Goal: Information Seeking & Learning: Learn about a topic

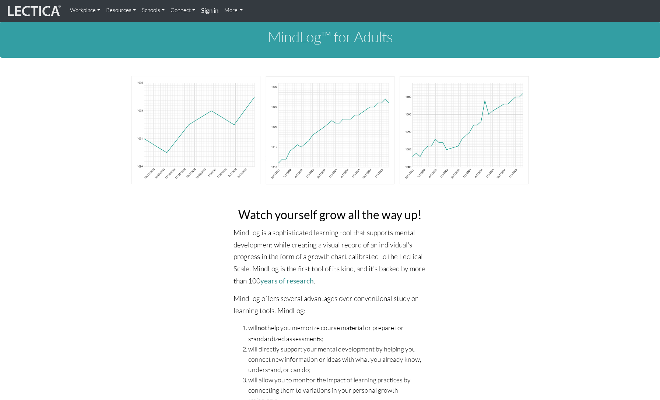
click at [47, 10] on img at bounding box center [33, 11] width 55 height 14
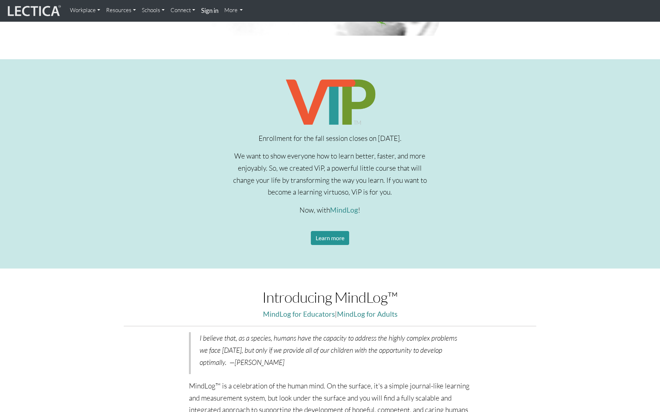
scroll to position [252, 0]
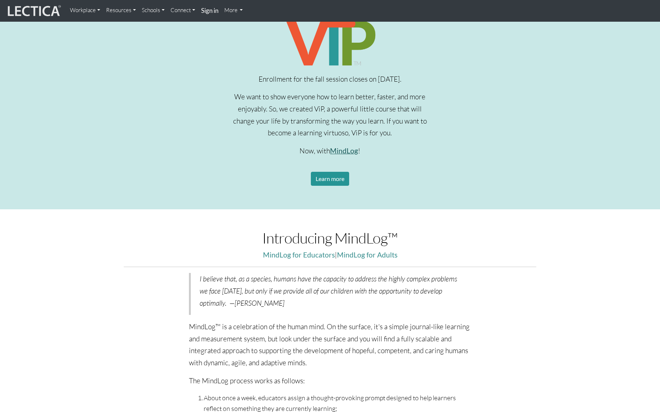
click at [348, 152] on link "MindLog" at bounding box center [344, 150] width 28 height 8
click at [371, 256] on link "MindLog for Adults" at bounding box center [367, 255] width 60 height 8
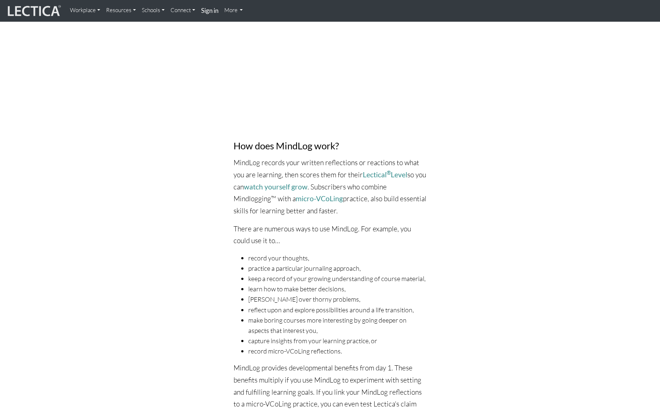
scroll to position [495, 0]
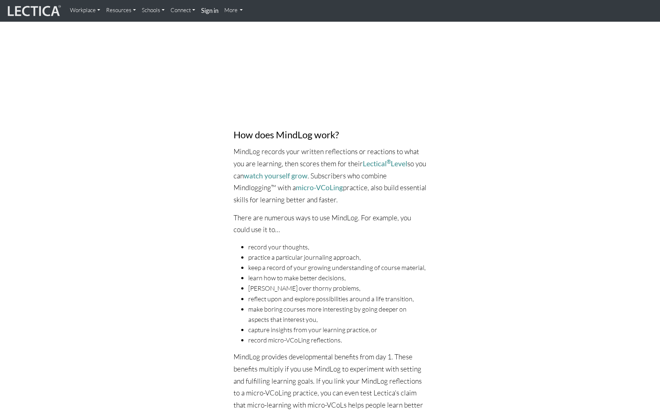
click at [460, 206] on div "Watch yourself grow all the way up! MindLog is a sophisticated learning tool th…" at bounding box center [330, 375] width 409 height 1337
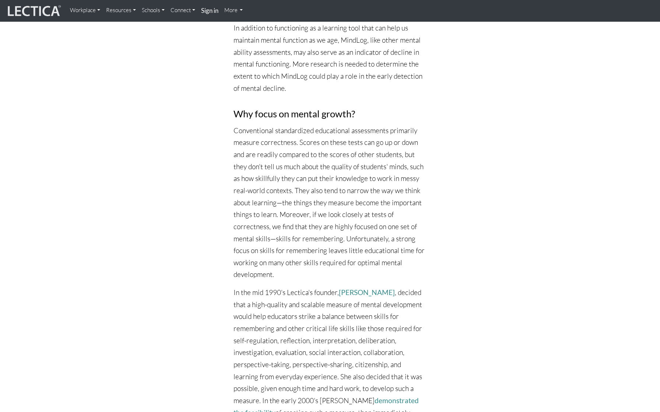
scroll to position [2557, 0]
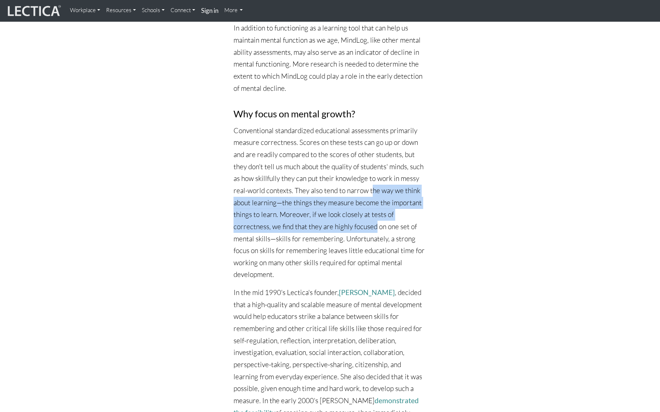
drag, startPoint x: 370, startPoint y: 111, endPoint x: 376, endPoint y: 146, distance: 35.1
click at [376, 146] on p "Conventional standardized educational assessments primarily measure correctness…" at bounding box center [329, 203] width 193 height 156
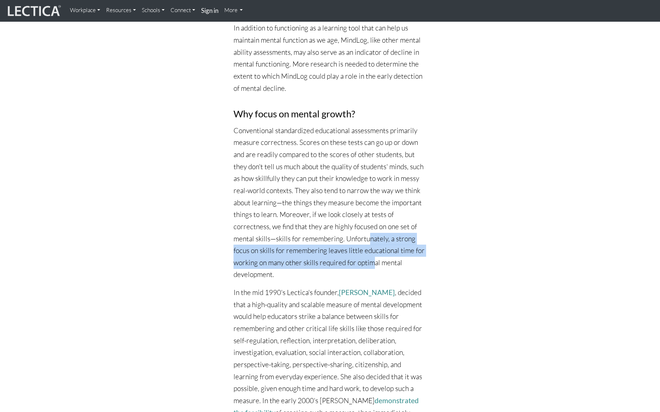
drag, startPoint x: 369, startPoint y: 160, endPoint x: 371, endPoint y: 174, distance: 13.4
click at [371, 174] on p "Conventional standardized educational assessments primarily measure correctness…" at bounding box center [329, 203] width 193 height 156
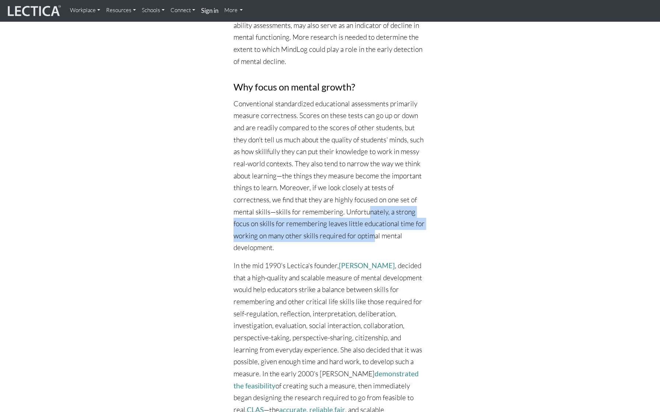
scroll to position [2584, 0]
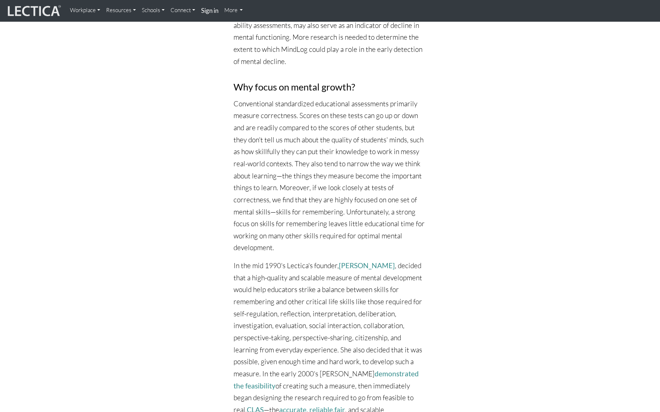
click at [400, 166] on p "Conventional standardized educational assessments primarily measure correctness…" at bounding box center [329, 176] width 193 height 156
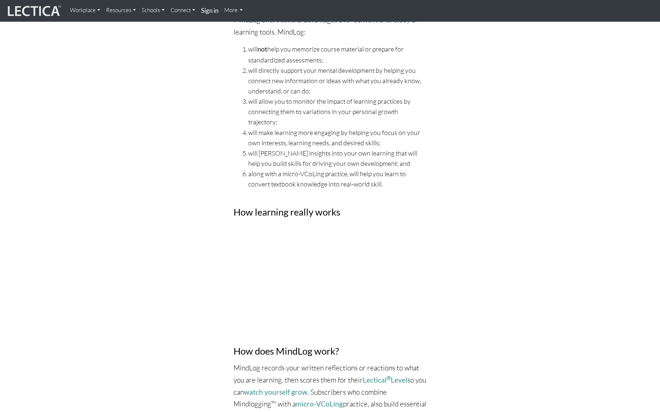
scroll to position [0, 0]
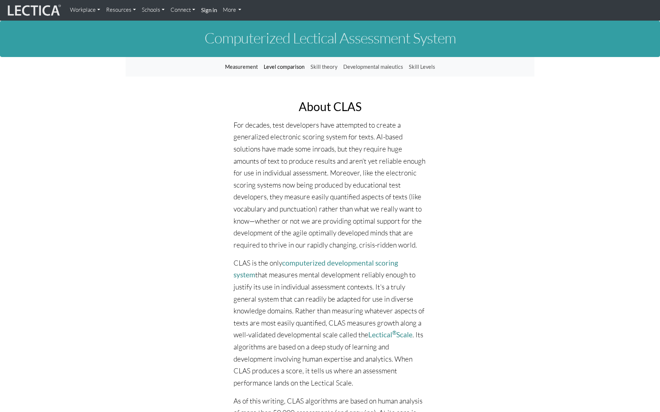
click at [277, 67] on link "Level comparison" at bounding box center [284, 67] width 47 height 14
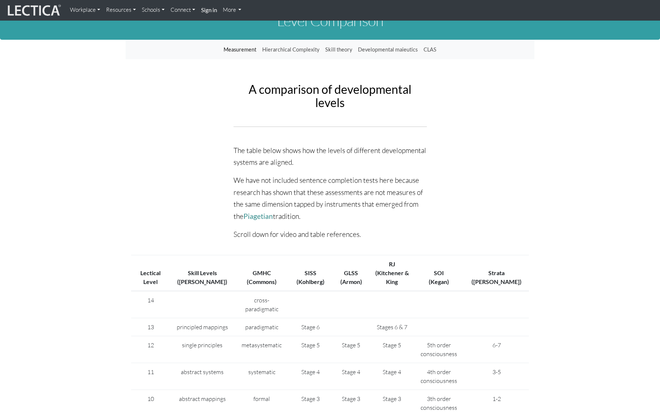
scroll to position [8, 0]
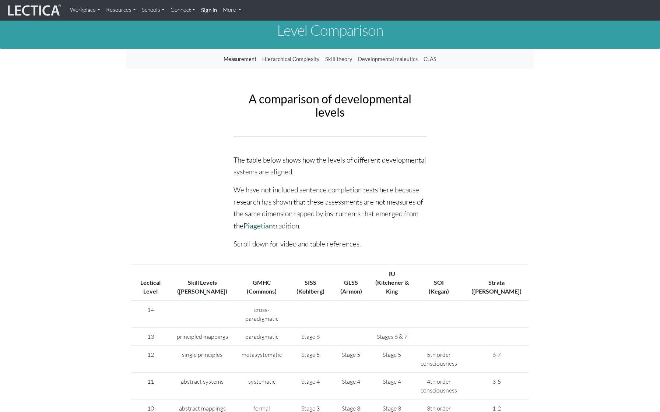
click at [262, 224] on link "Piagetian" at bounding box center [257, 226] width 29 height 8
